Goal: Find specific page/section: Find specific page/section

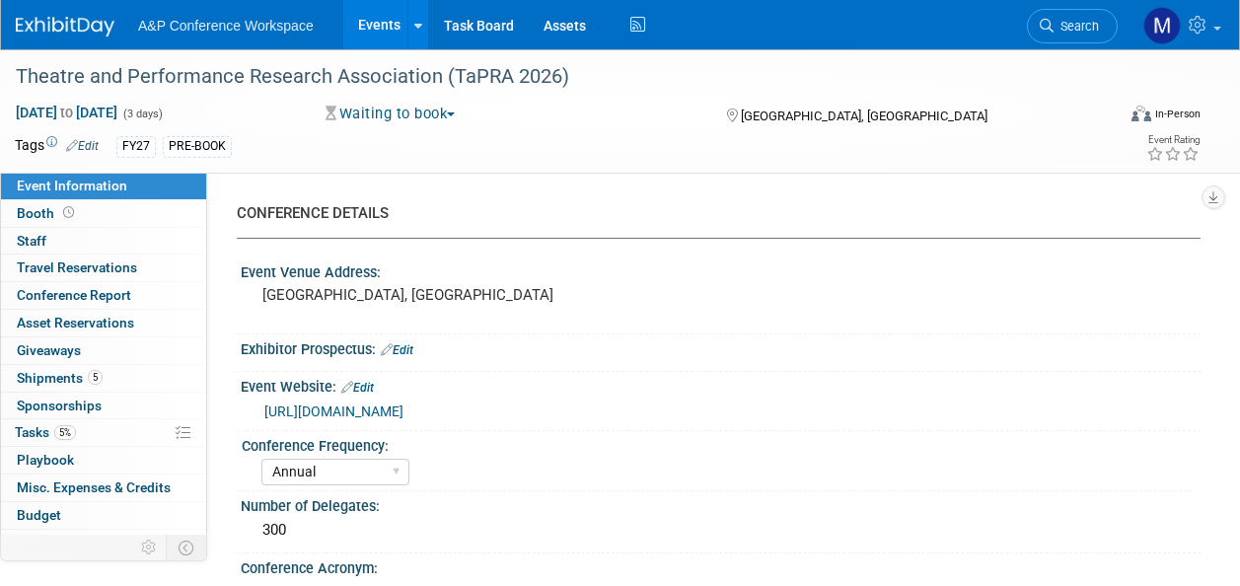
select select "Annual"
select select "Level 2"
select select "In-Person Booth"
select select "Drama & Performance Studies"
select select "Methuen Drama"
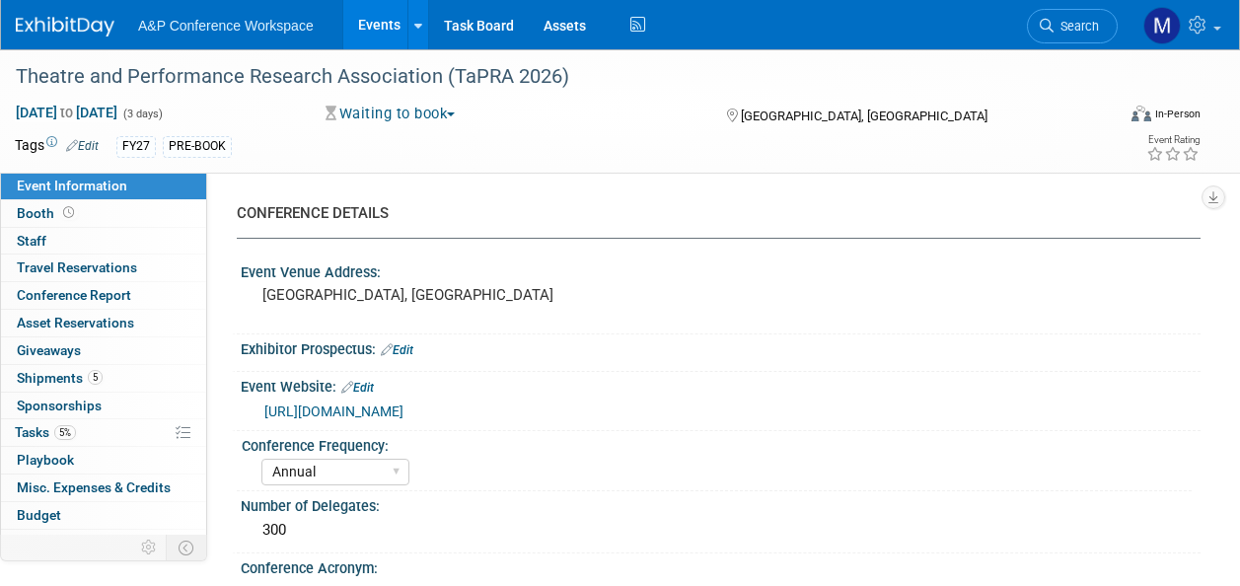
select select "[PERSON_NAME]"
select select "Brand/Subject Presence​"
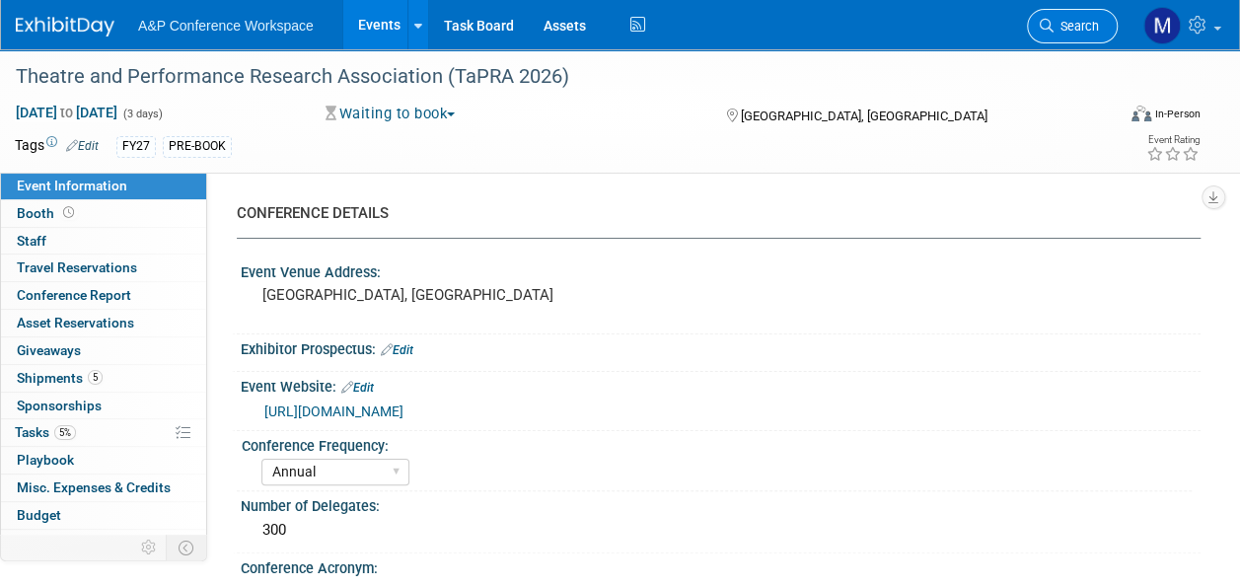
click at [1075, 26] on span "Search" at bounding box center [1076, 26] width 45 height 15
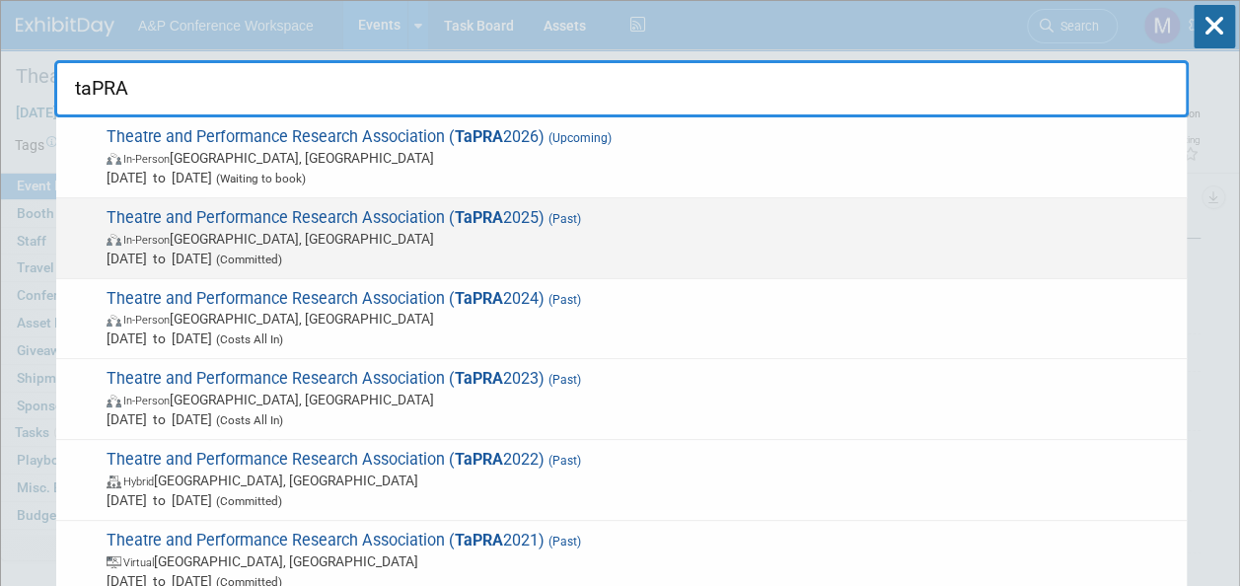
type input "taPRA"
click at [477, 223] on strong "TaPRA" at bounding box center [479, 217] width 48 height 19
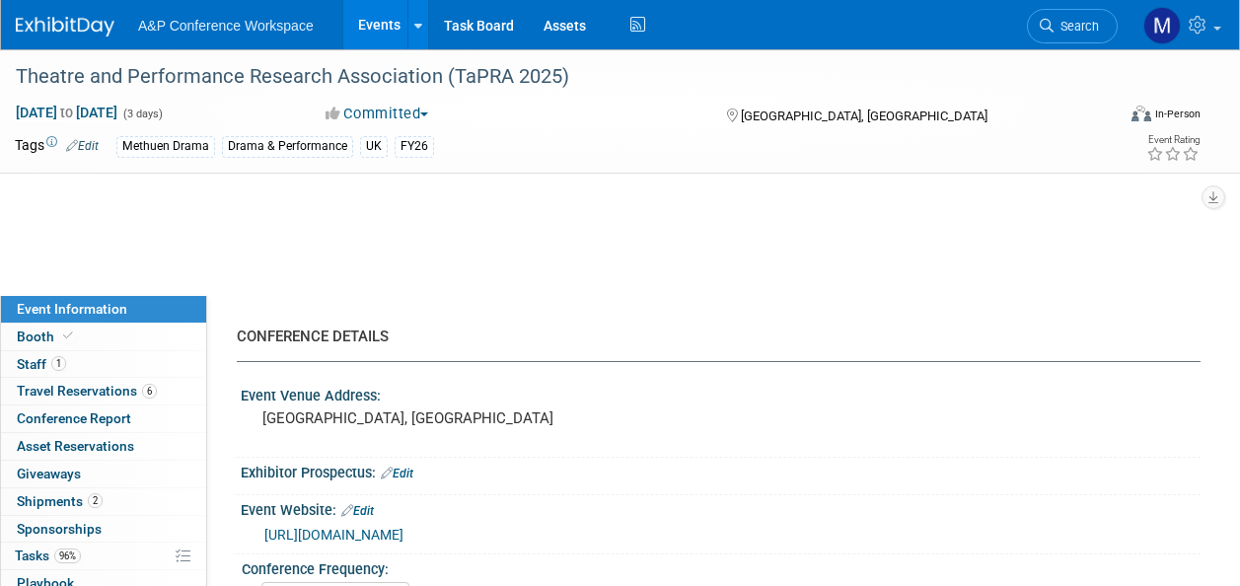
select select "Annual"
select select "Level 2"
select select "In-Person Booth"
select select "Drama & Performance Studies"
select select "Methuen Drama"
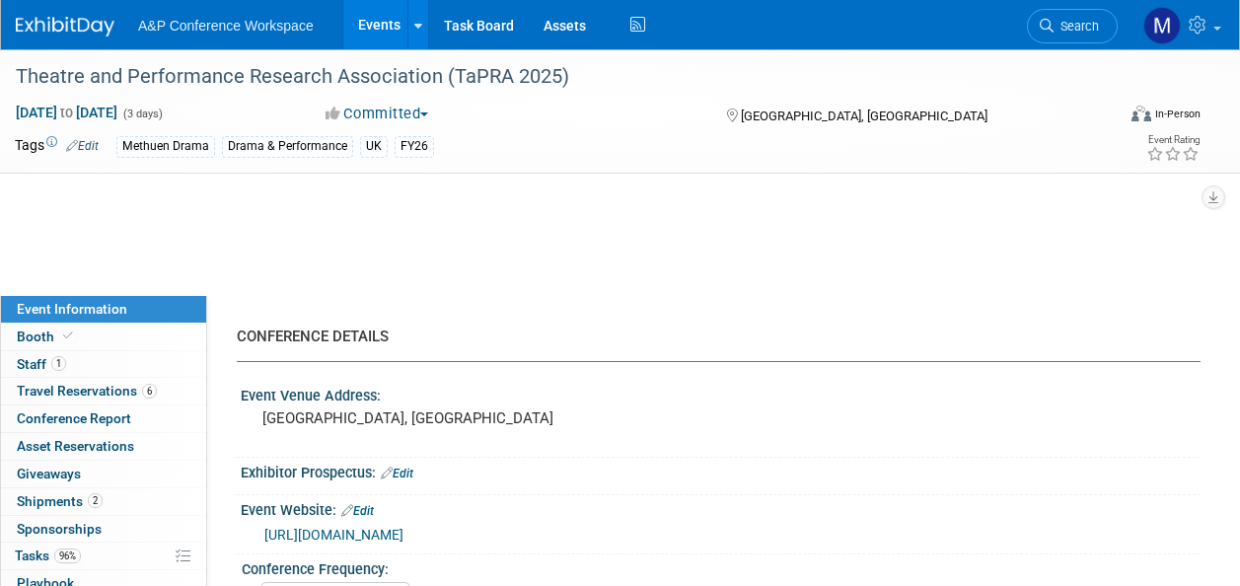
select select "[PERSON_NAME]"
select select "Networking/Commissioning"
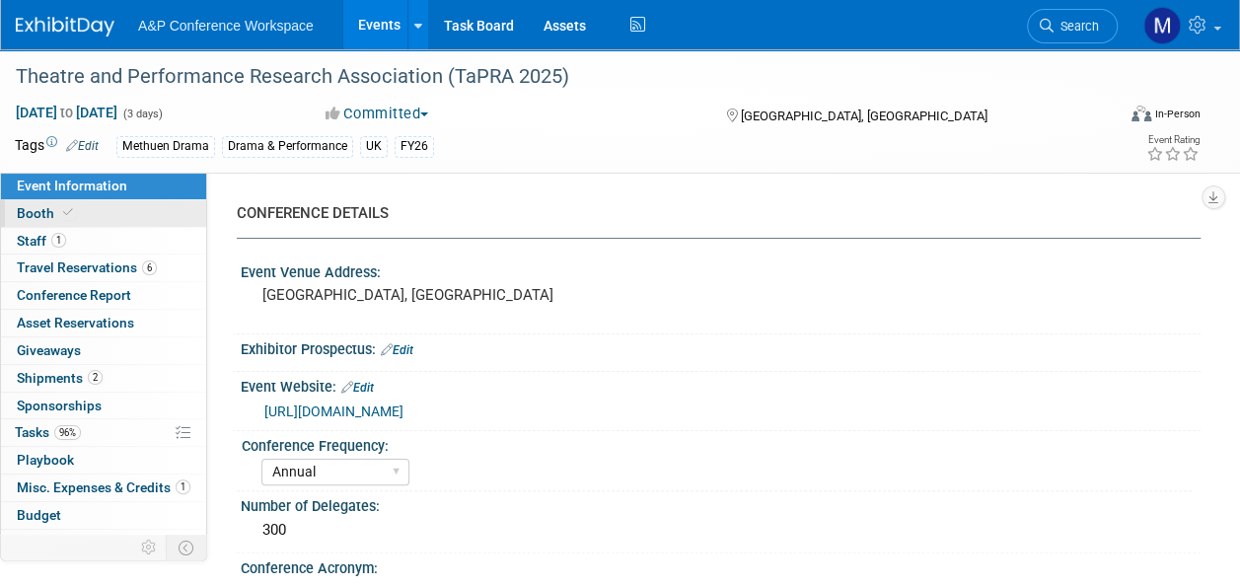
click at [87, 223] on link "Booth" at bounding box center [103, 213] width 205 height 27
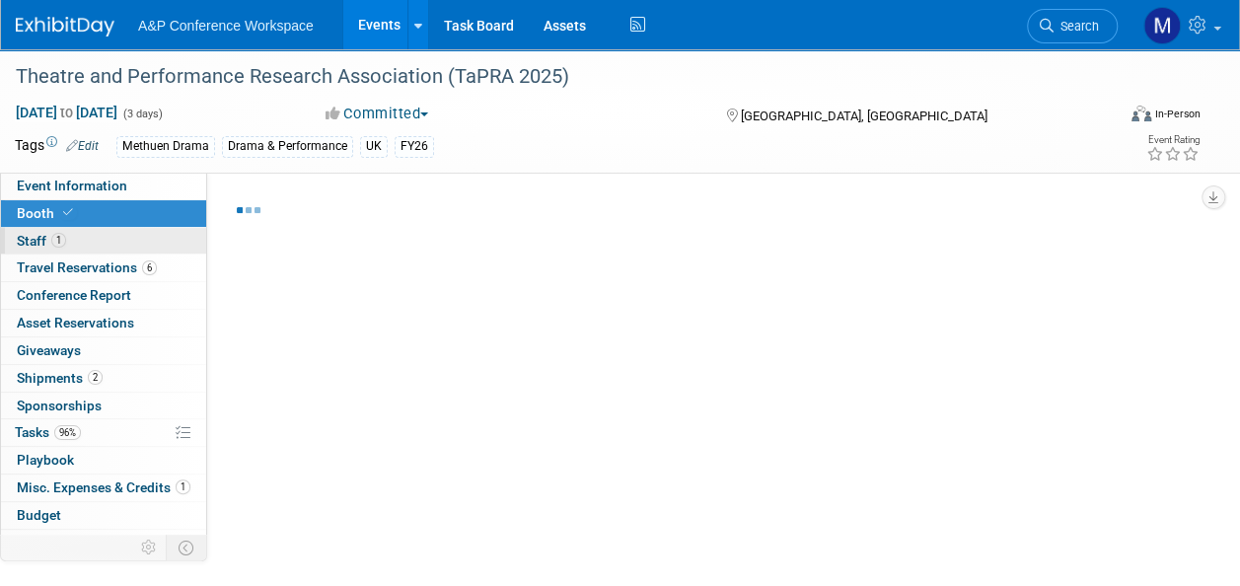
select select "COMD"
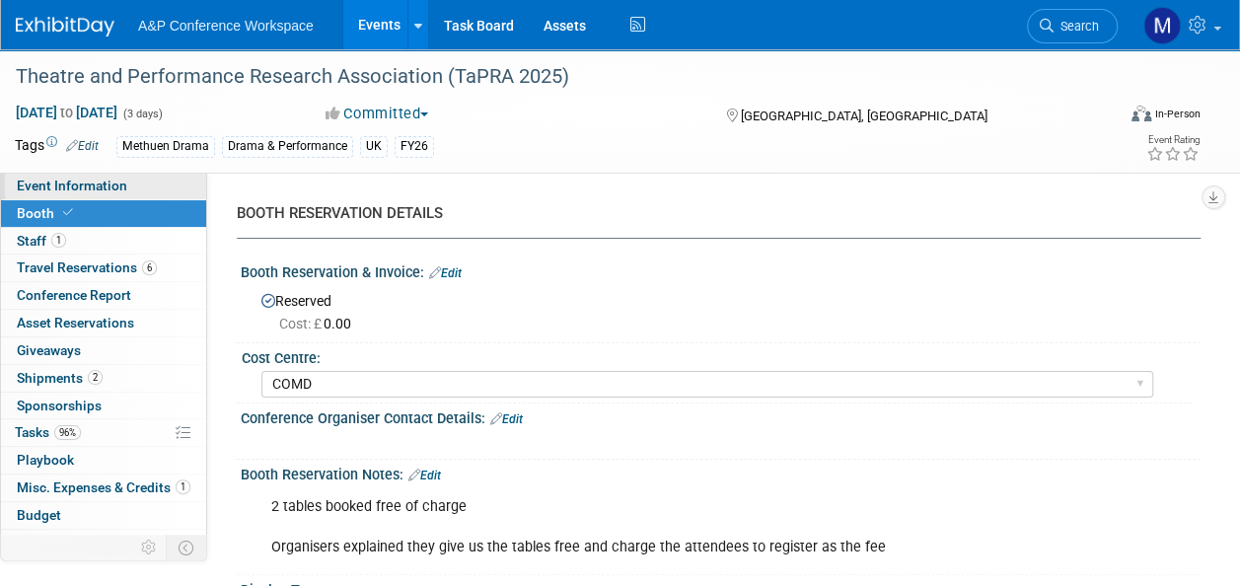
click at [85, 180] on span "Event Information" at bounding box center [72, 186] width 110 height 16
select select "Annual"
select select "Level 2"
select select "In-Person Booth"
select select "Drama & Performance Studies"
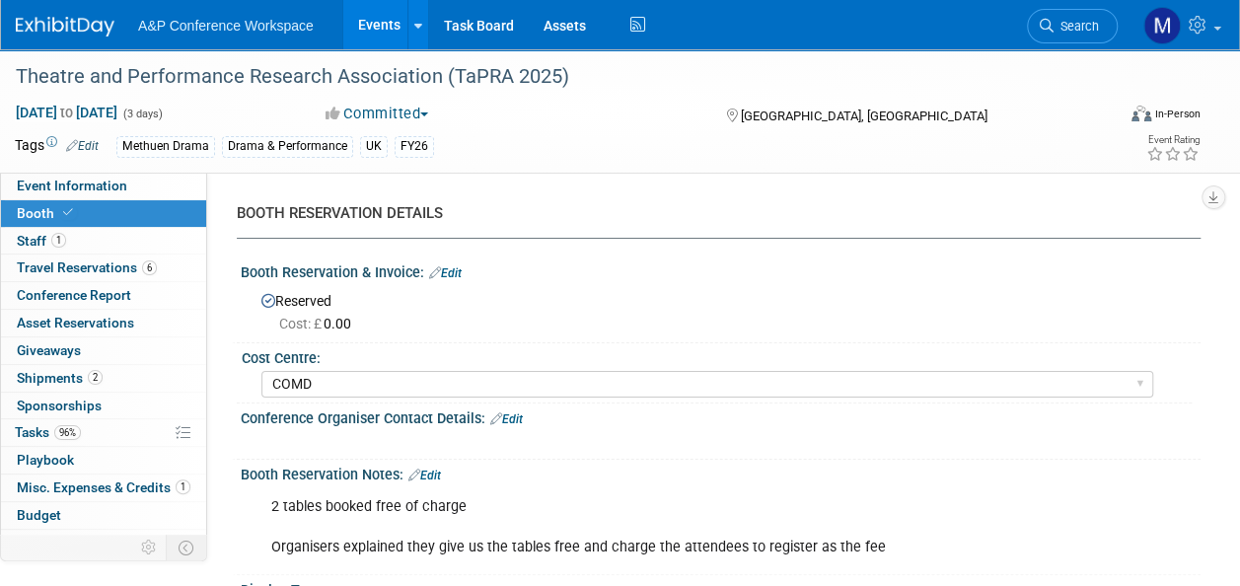
select select "Methuen Drama"
select select "[PERSON_NAME]"
select select "Networking/Commissioning"
